Goal: Task Accomplishment & Management: Complete application form

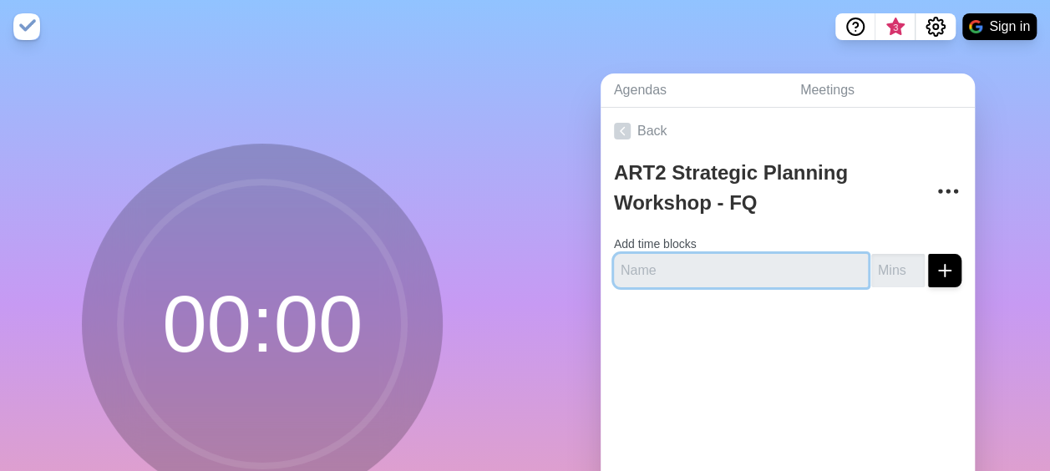
click at [714, 281] on input "text" at bounding box center [741, 270] width 254 height 33
paste input "PI18 demo feasibility check"
type input "PI18 demo feasibility check"
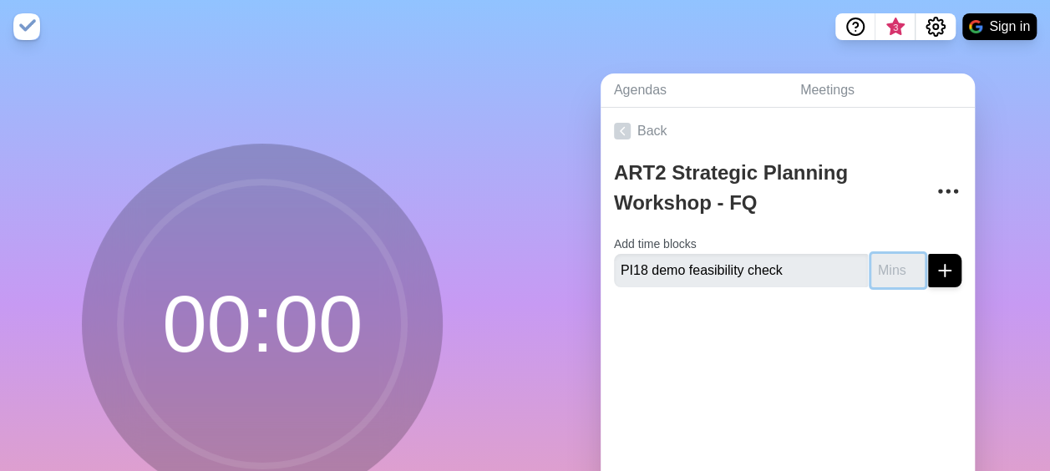
click at [871, 272] on input "number" at bounding box center [897, 270] width 53 height 33
type input "10"
click at [934, 261] on icon "submit" at bounding box center [944, 271] width 20 height 20
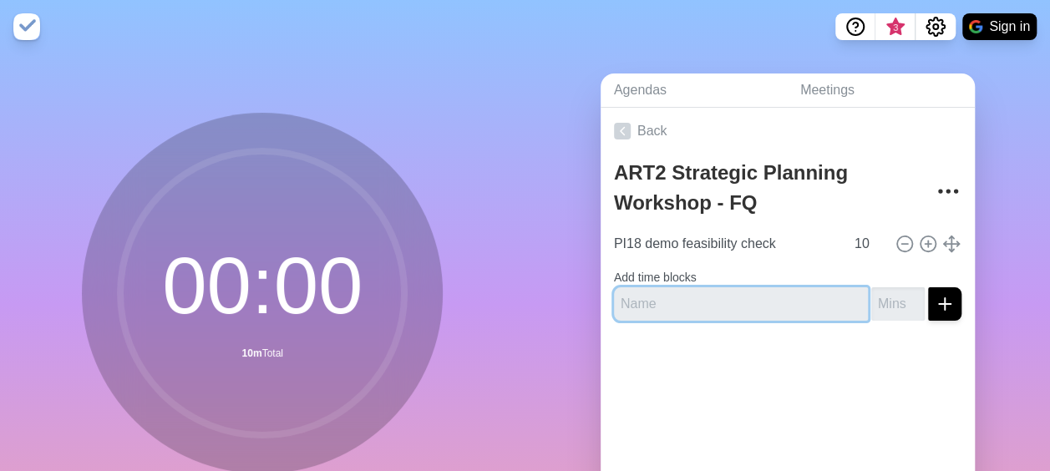
click at [704, 309] on input "text" at bounding box center [741, 303] width 254 height 33
paste input "Generic Banner Concept (Status Transition UI)"
type input "Generic Banner Concept (Status Transition UI)"
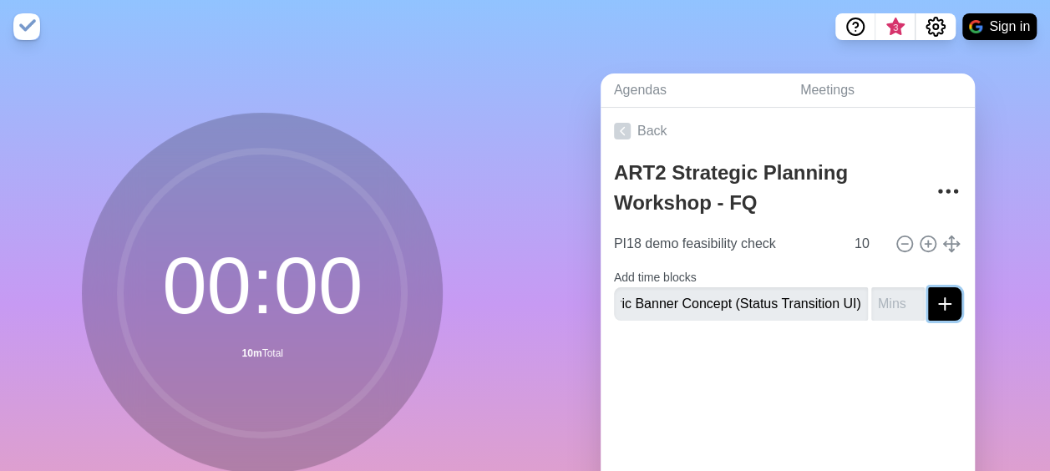
scroll to position [0, 0]
click at [938, 304] on line "submit" at bounding box center [944, 304] width 12 height 0
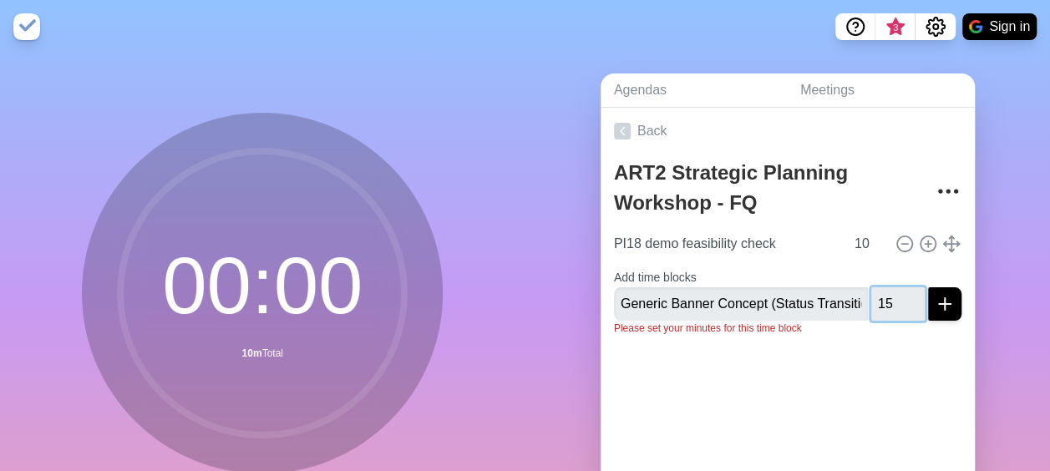
type input "15"
click at [934, 305] on icon "submit" at bounding box center [944, 304] width 20 height 20
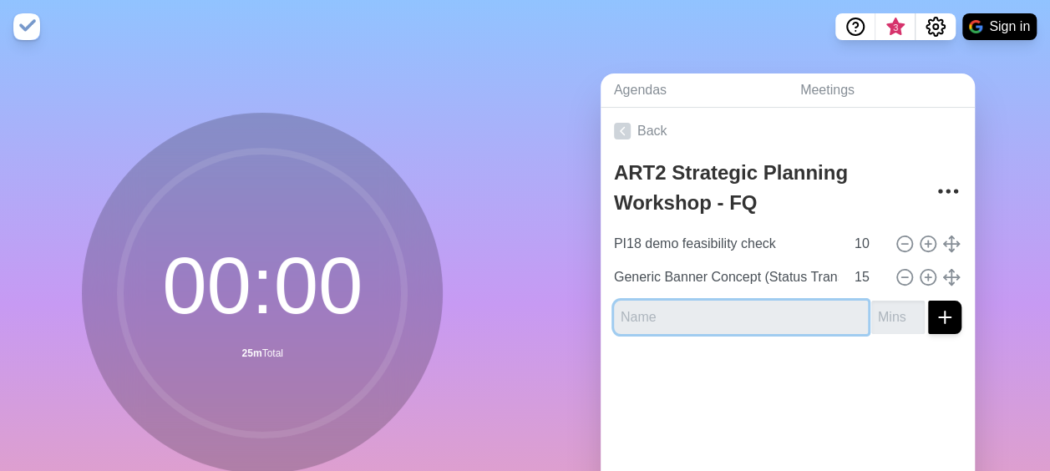
click at [663, 327] on input "text" at bounding box center [741, 317] width 254 height 33
paste input "Expression Builder Capability"
type input "Expression Builder Capability"
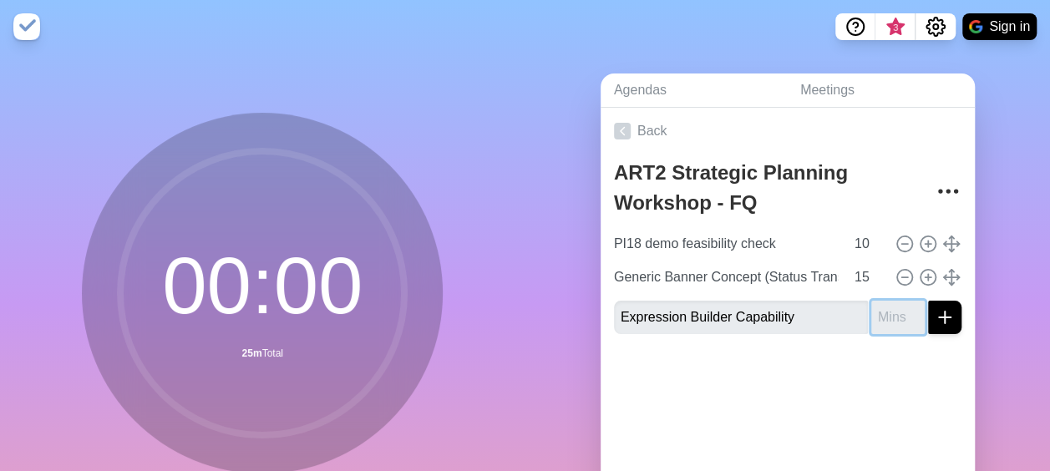
click at [871, 317] on input "number" at bounding box center [897, 317] width 53 height 33
type input "15"
click at [934, 321] on icon "submit" at bounding box center [944, 317] width 20 height 20
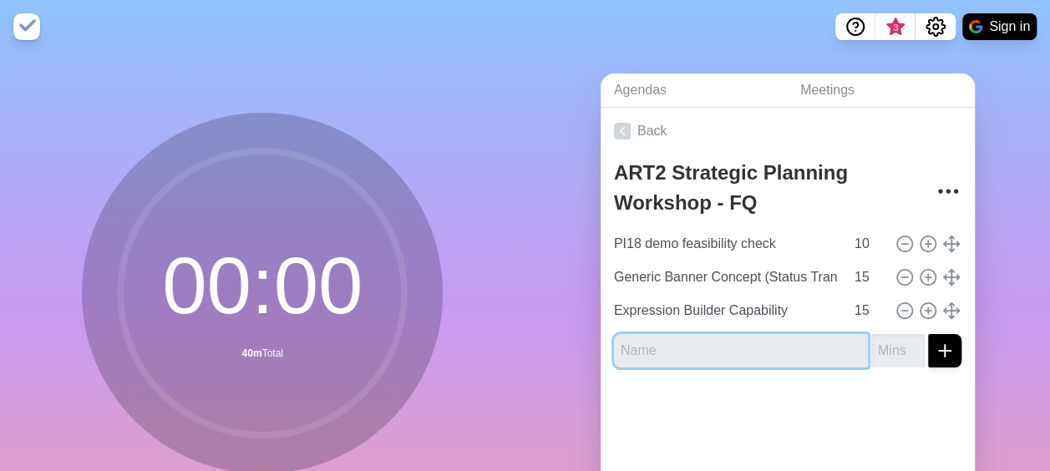
click at [746, 352] on input "text" at bounding box center [741, 350] width 254 height 33
paste input "Data Point Collection and Transmission Strategy"
type input "Data Point Collection and Transmission Strategy"
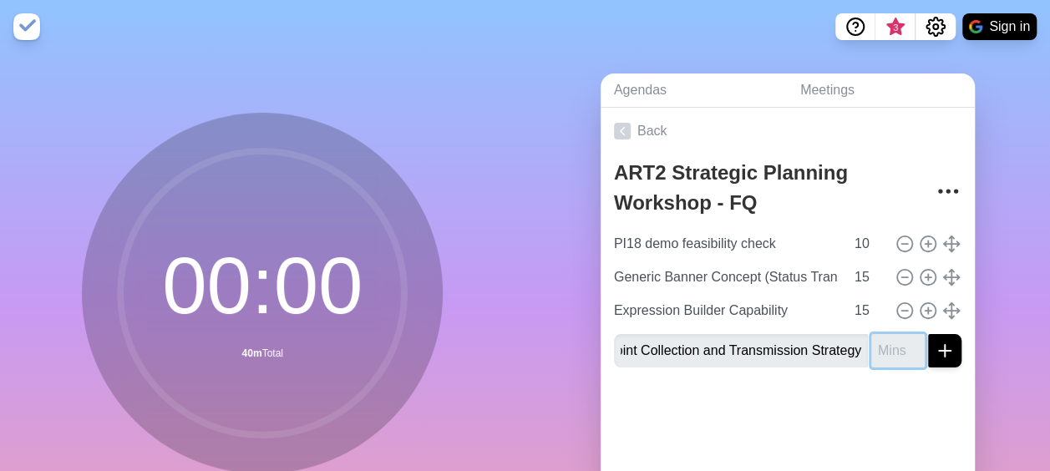
scroll to position [0, 0]
click at [871, 351] on input "number" at bounding box center [897, 350] width 53 height 33
type input "15"
click at [944, 353] on line "submit" at bounding box center [944, 351] width 0 height 12
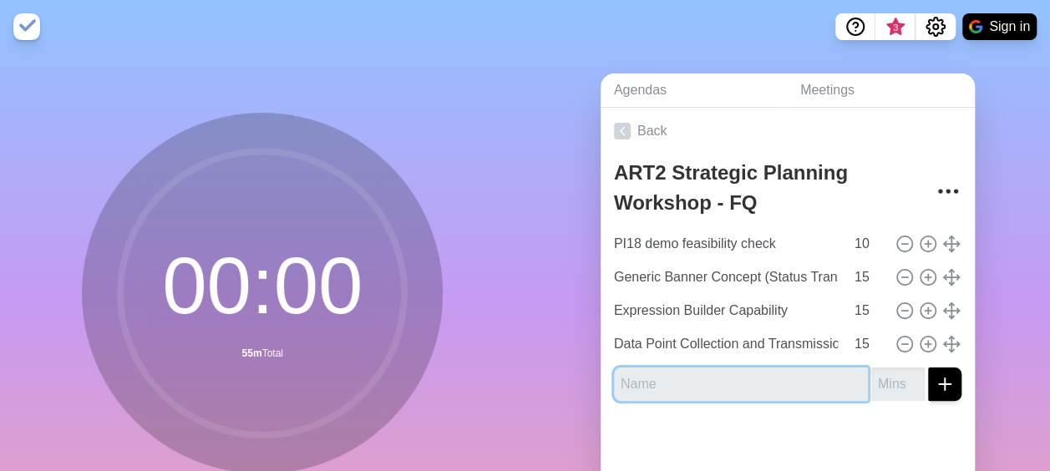
click at [735, 389] on input "text" at bounding box center [741, 383] width 254 height 33
paste input "Referral Severity Handling"
type input "Referral Severity Handling"
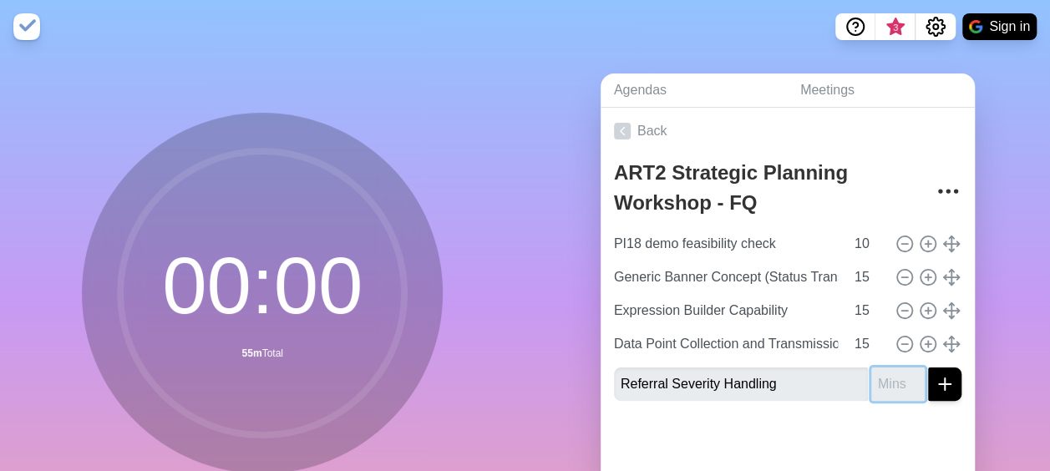
click at [871, 382] on input "number" at bounding box center [897, 383] width 53 height 33
type input "10"
click at [934, 387] on icon "submit" at bounding box center [944, 384] width 20 height 20
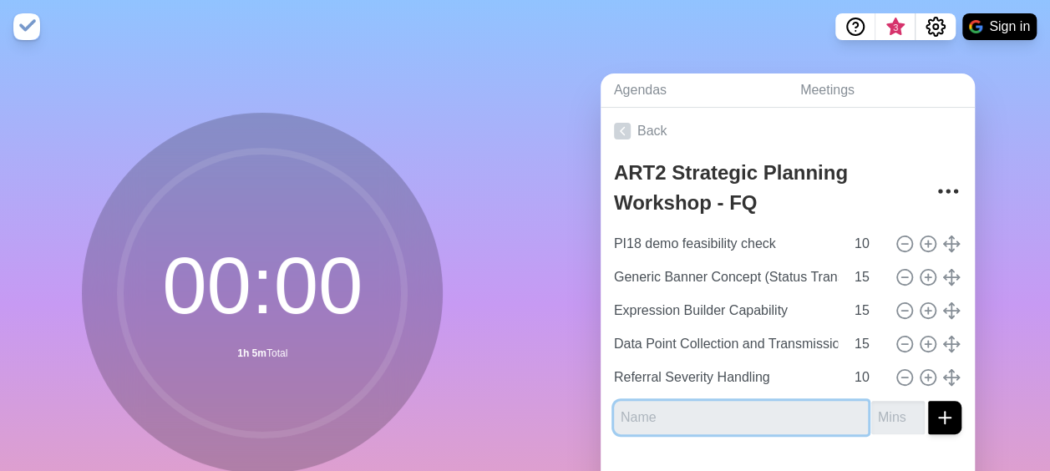
click at [708, 419] on input "text" at bounding box center [741, 417] width 254 height 33
paste input "Details Displayed in Banners"
type input "Details Displayed in Banners"
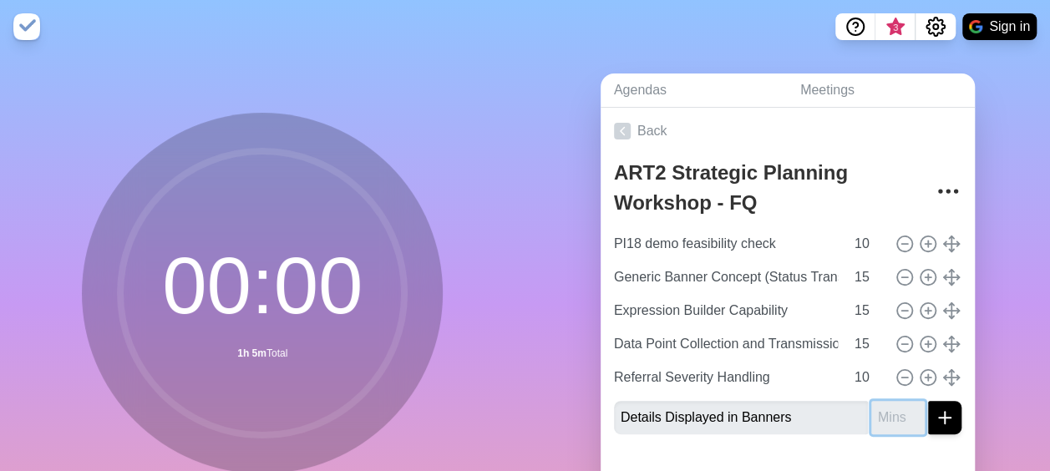
click at [871, 413] on input "number" at bounding box center [897, 417] width 53 height 33
type input "10"
click at [934, 419] on icon "submit" at bounding box center [944, 417] width 20 height 20
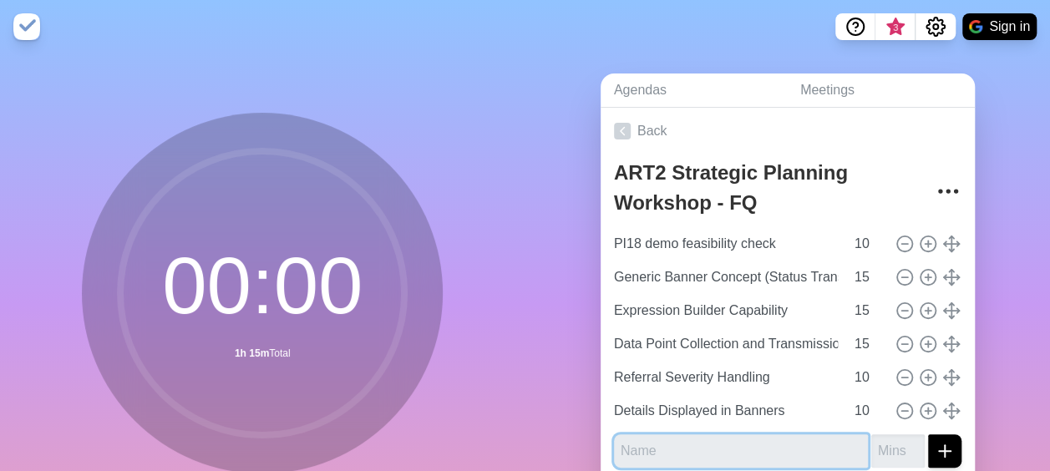
click at [779, 460] on input "text" at bounding box center [741, 450] width 254 height 33
paste input "User Profile Service (CE Authorization) – if time permits"
type input "User Profile Service (CE Authorization) – if time permits"
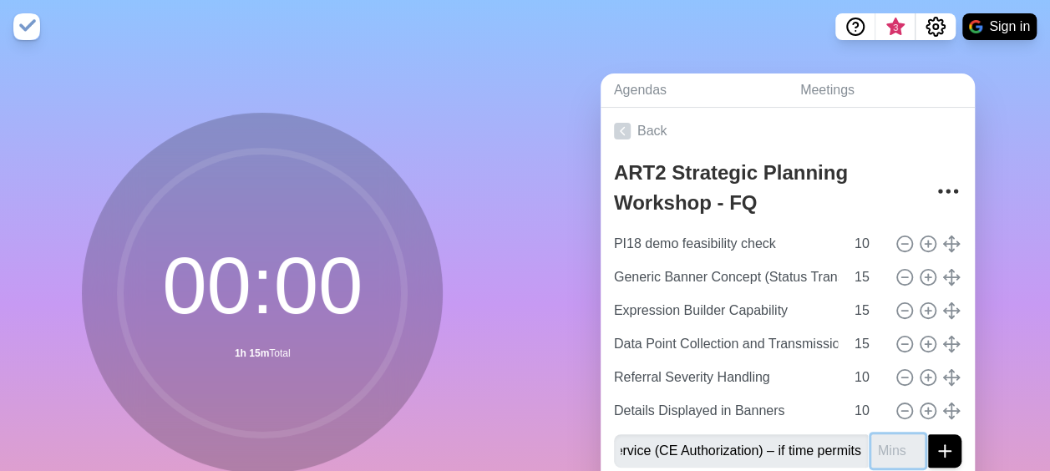
scroll to position [0, 0]
click at [871, 446] on input "number" at bounding box center [897, 450] width 53 height 33
type input "10"
click at [934, 448] on icon "submit" at bounding box center [944, 451] width 20 height 20
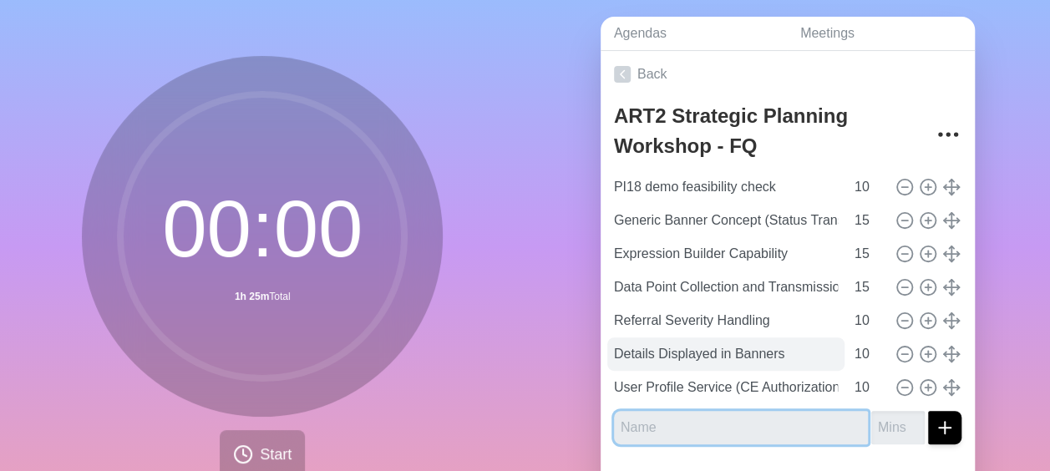
scroll to position [83, 0]
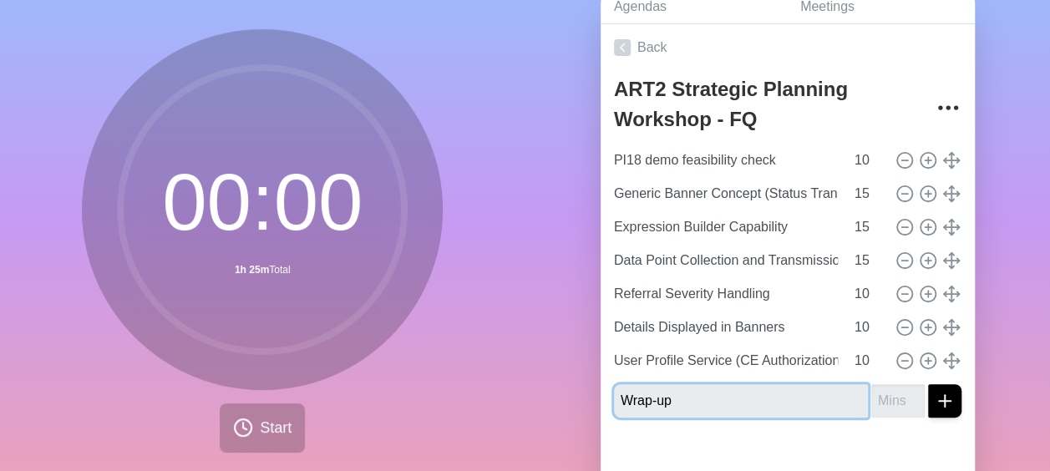
type input "Wrap-up"
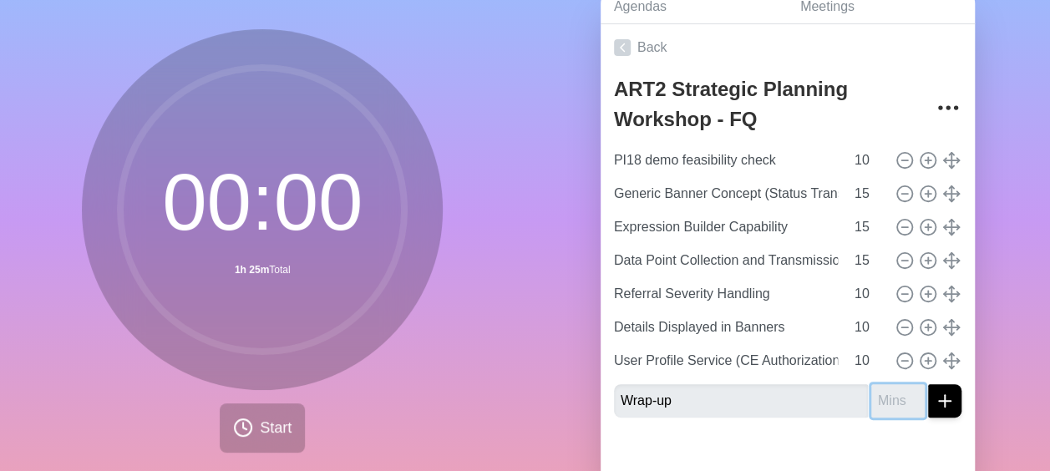
click at [874, 403] on input "number" at bounding box center [897, 400] width 53 height 33
type input "5"
click at [944, 402] on line "submit" at bounding box center [944, 401] width 0 height 12
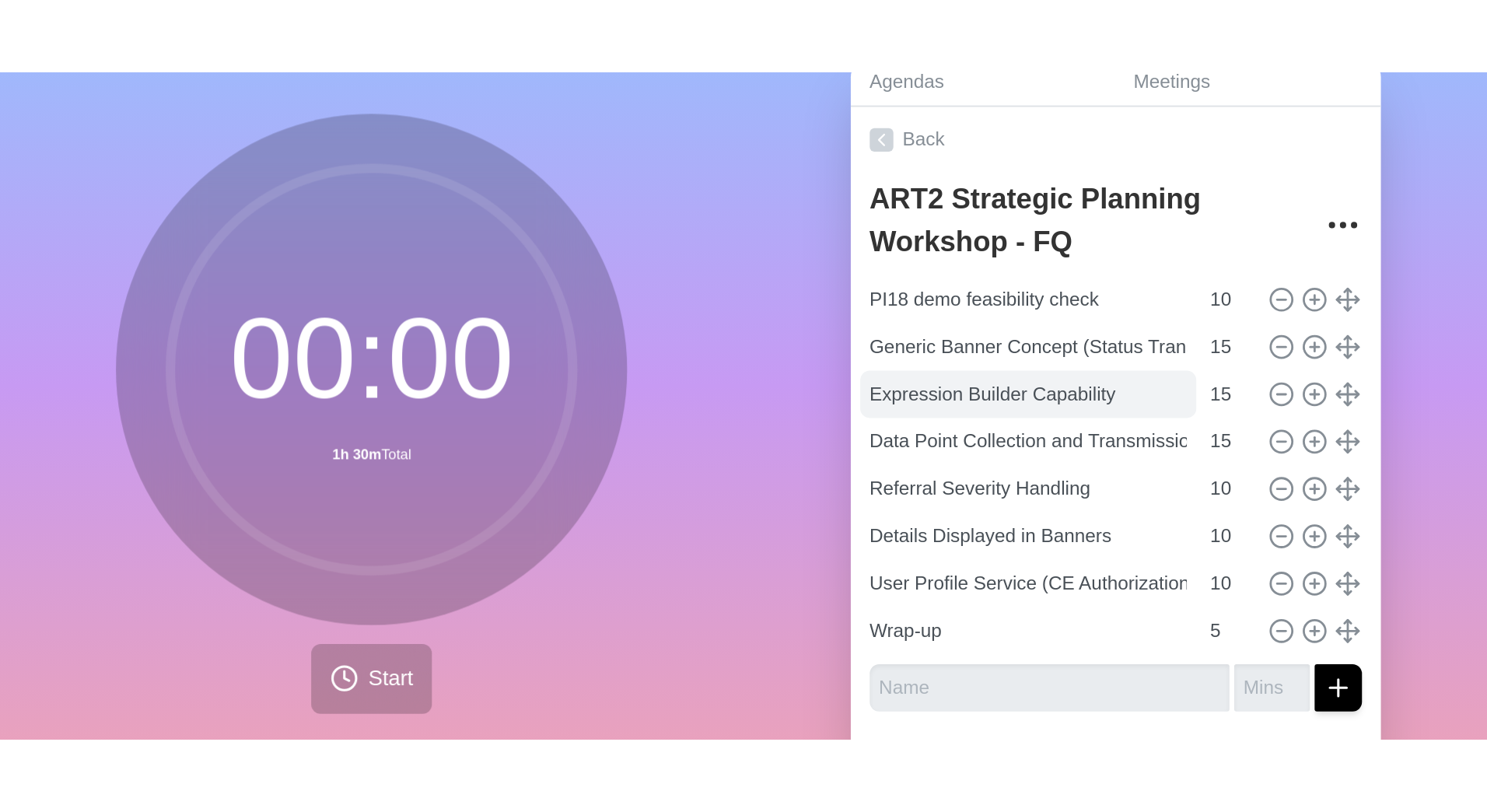
scroll to position [0, 0]
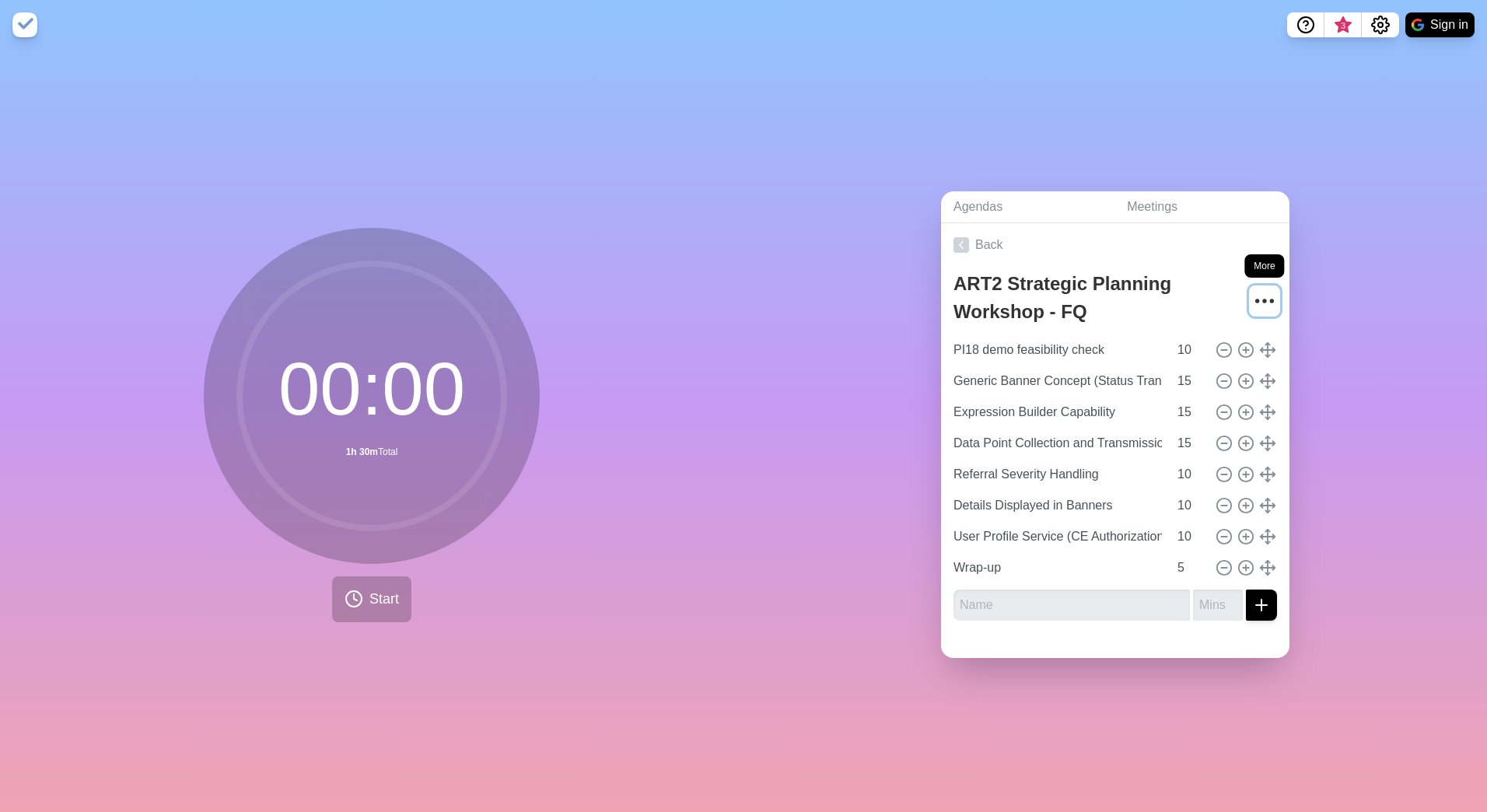
click at [977, 293] on icon "More" at bounding box center [1264, 301] width 25 height 25
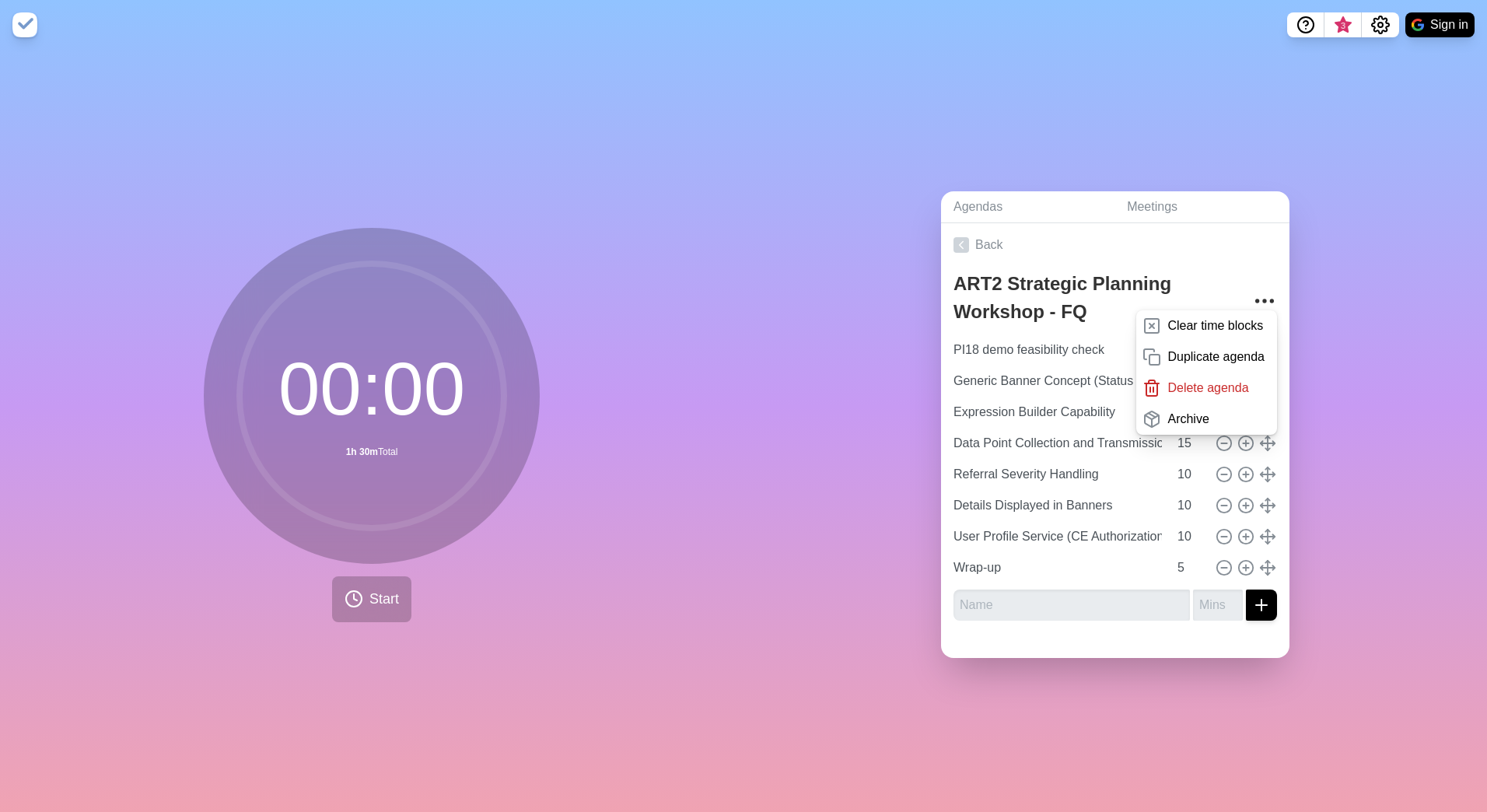
click at [977, 326] on div "Agendas Meetings Back ART2 Strategic Planning Workshop - FQ Clear time blocks D…" at bounding box center [1115, 430] width 744 height 762
click at [886, 344] on div "Agendas Meetings Back ART2 Strategic Planning Workshop - FQ Clear time blocks D…" at bounding box center [1115, 430] width 744 height 762
click at [977, 105] on div "Agendas Meetings Back ART2 Strategic Planning Workshop - FQ Clear time blocks D…" at bounding box center [1115, 430] width 744 height 762
click at [977, 291] on icon "More" at bounding box center [1264, 301] width 25 height 25
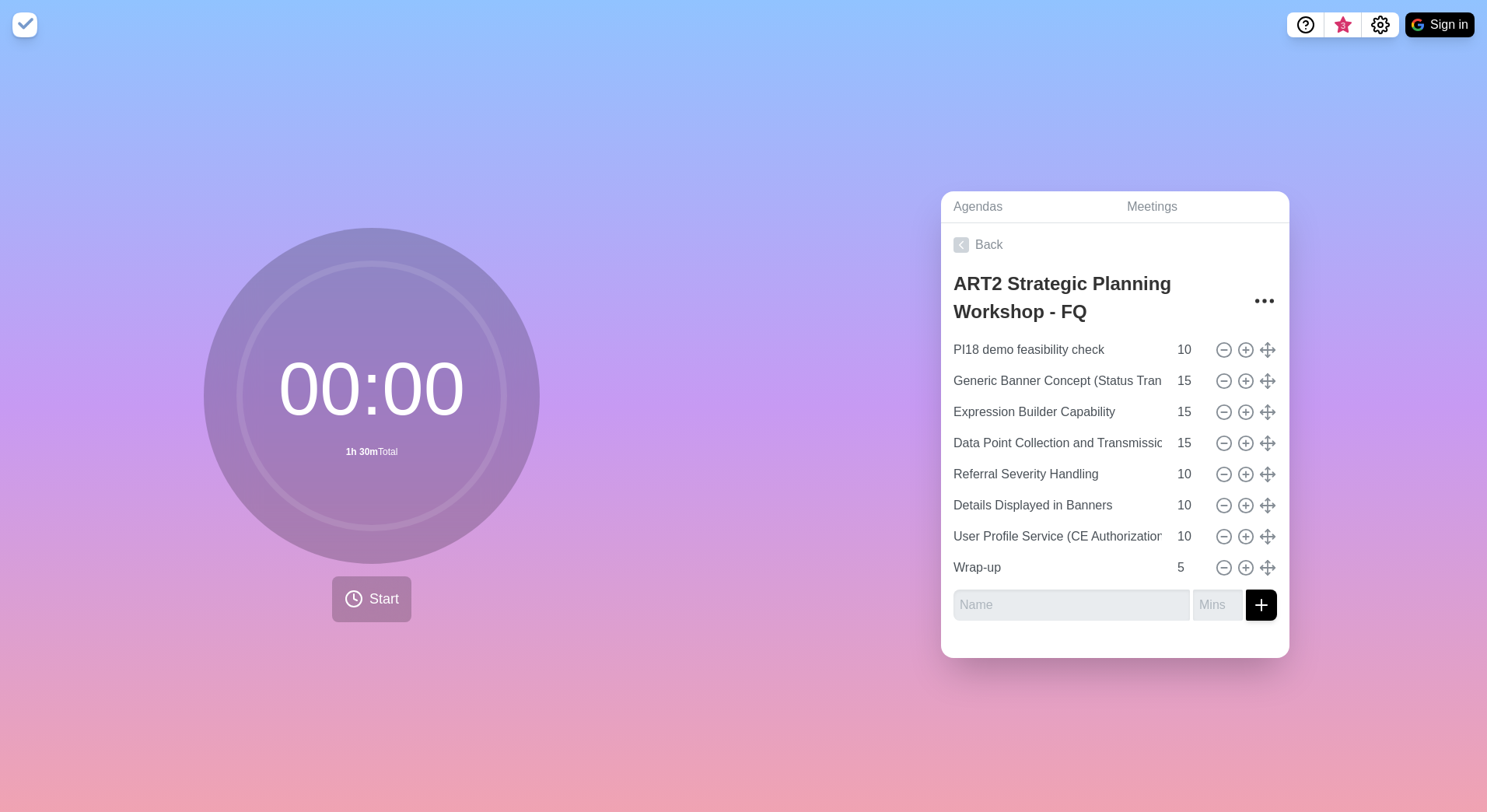
click at [977, 355] on div "Agendas Meetings Back ART2 Strategic Planning Workshop - FQ PI18 demo feasibili…" at bounding box center [1115, 430] width 744 height 762
click at [977, 23] on icon "Settings" at bounding box center [1381, 25] width 19 height 19
click at [977, 54] on p "Preferences" at bounding box center [1330, 59] width 67 height 19
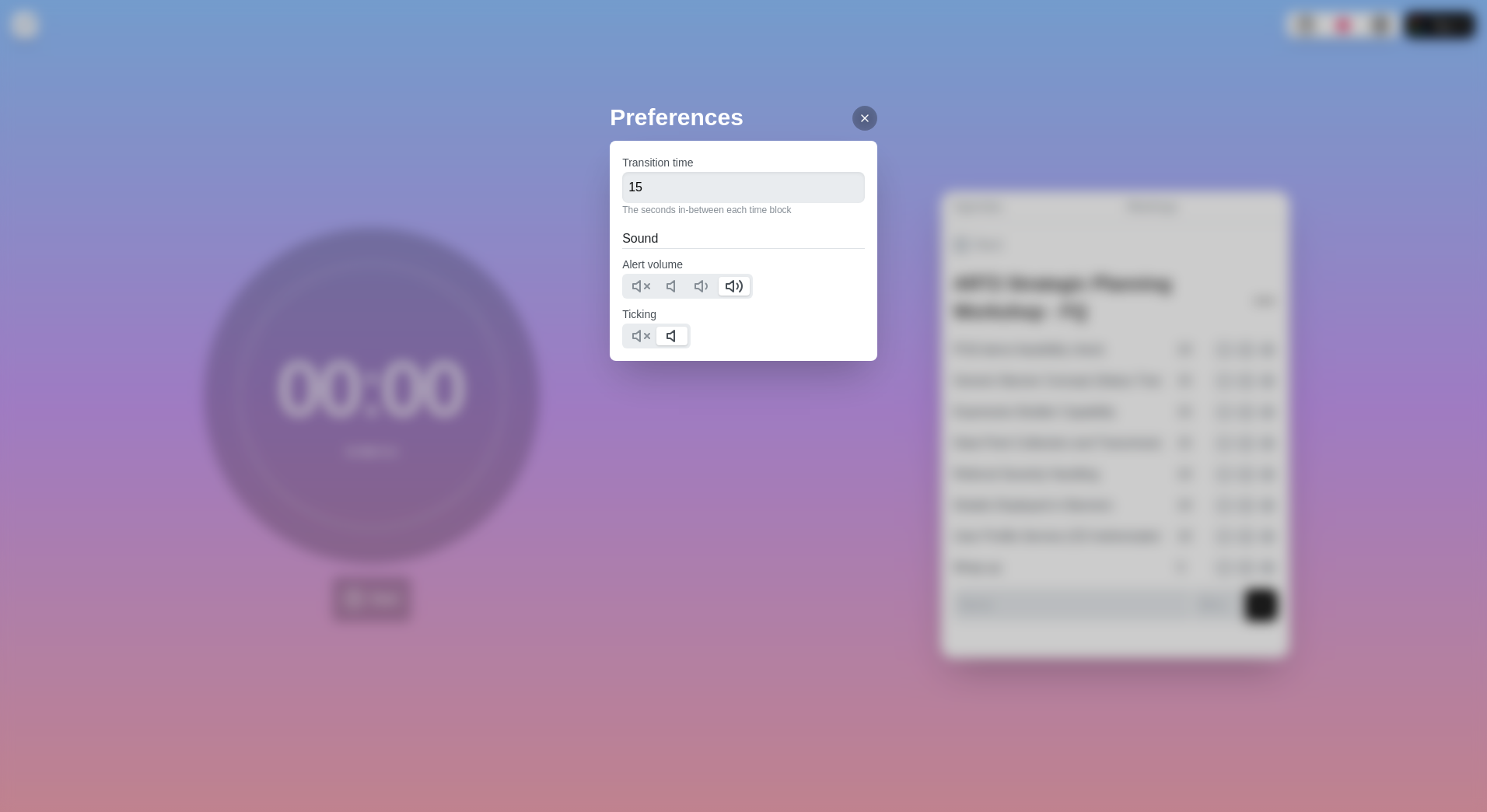
click at [859, 117] on icon at bounding box center [865, 117] width 12 height 12
